Goal: Communication & Community: Answer question/provide support

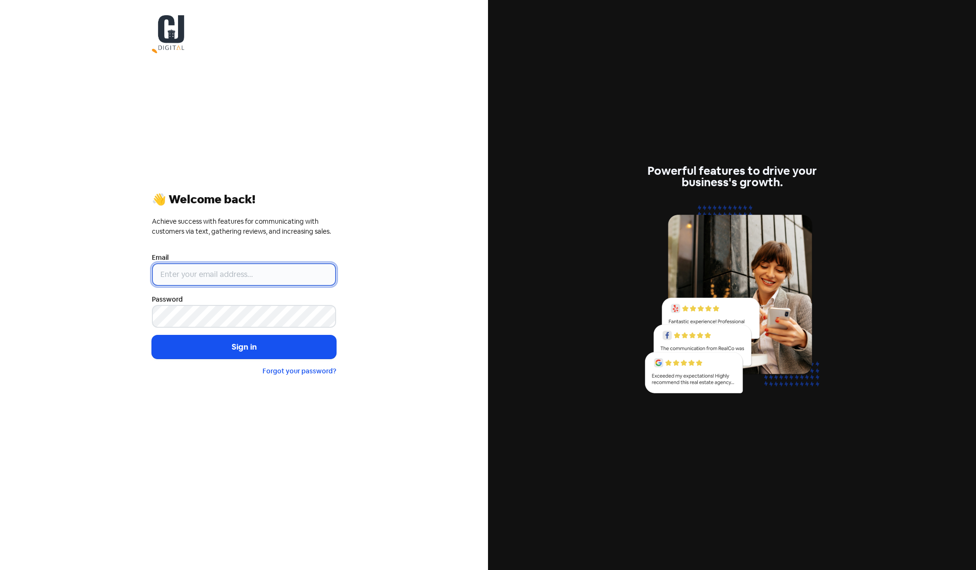
type input "[EMAIL_ADDRESS][DOMAIN_NAME]"
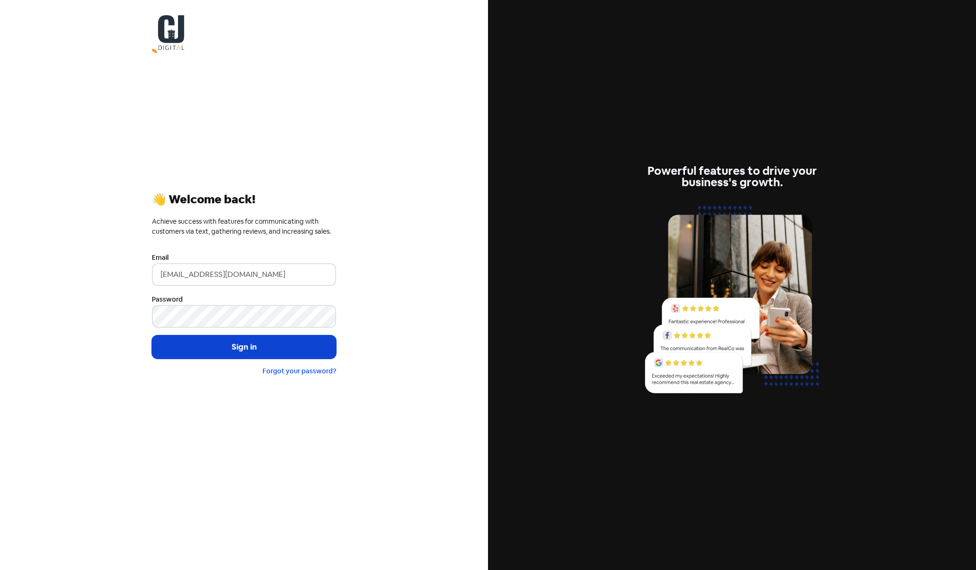
click at [240, 341] on button "Sign in" at bounding box center [244, 347] width 184 height 24
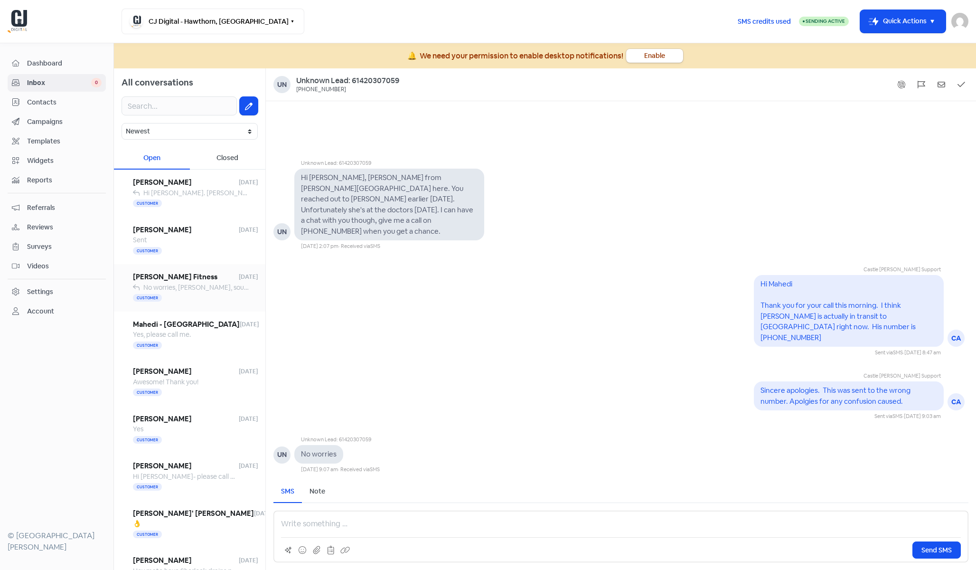
scroll to position [6, 0]
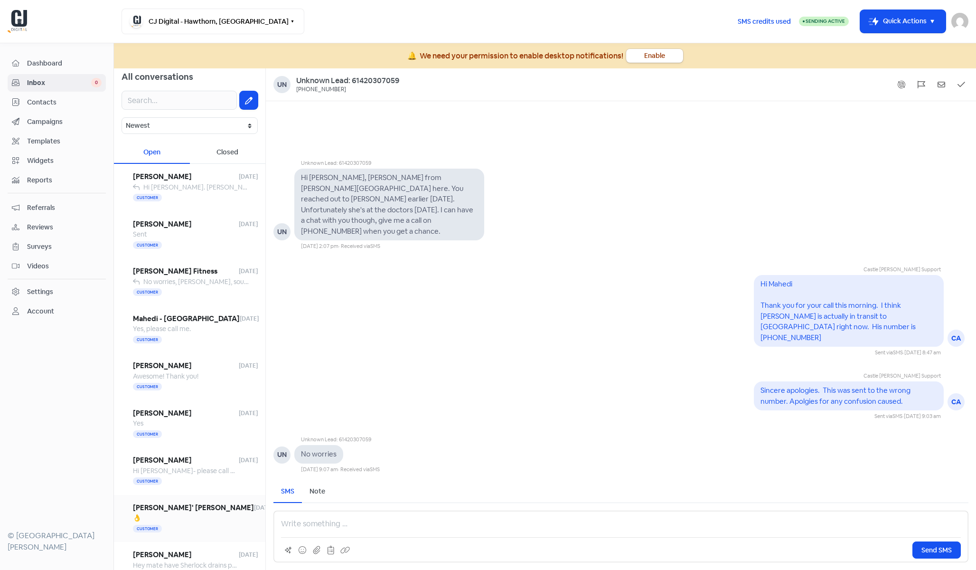
click at [173, 512] on span "[PERSON_NAME]' [PERSON_NAME]" at bounding box center [193, 507] width 121 height 11
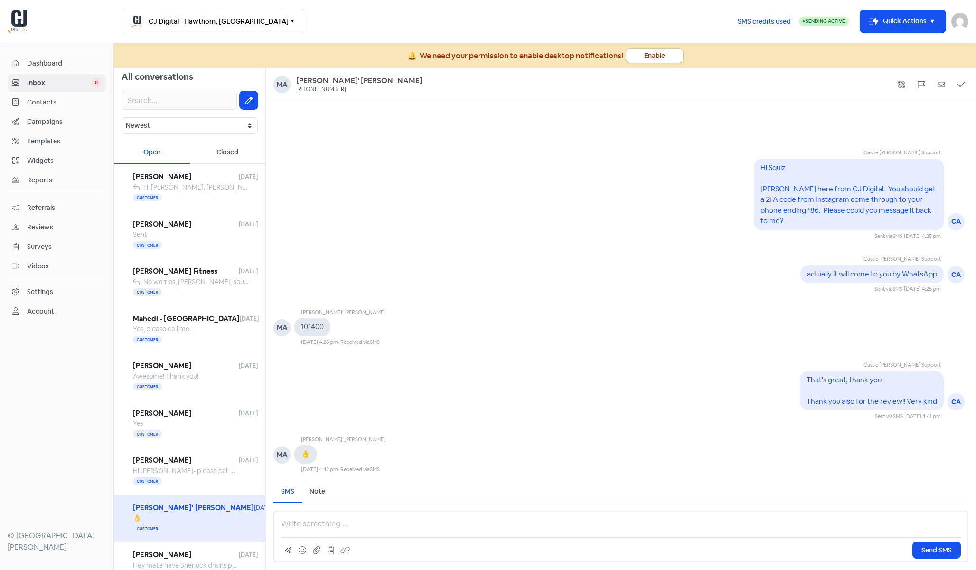
click at [402, 523] on p at bounding box center [621, 523] width 680 height 11
click at [548, 520] on p "Hi Squiz - hope you are well. Are you ok for the meeting this afternoon?" at bounding box center [621, 523] width 680 height 11
click at [701, 523] on p "Hi Squiz - hope you are well. Are you ok for the meeting this afternoon? [URL][…" at bounding box center [621, 523] width 680 height 11
